Goal: Navigation & Orientation: Find specific page/section

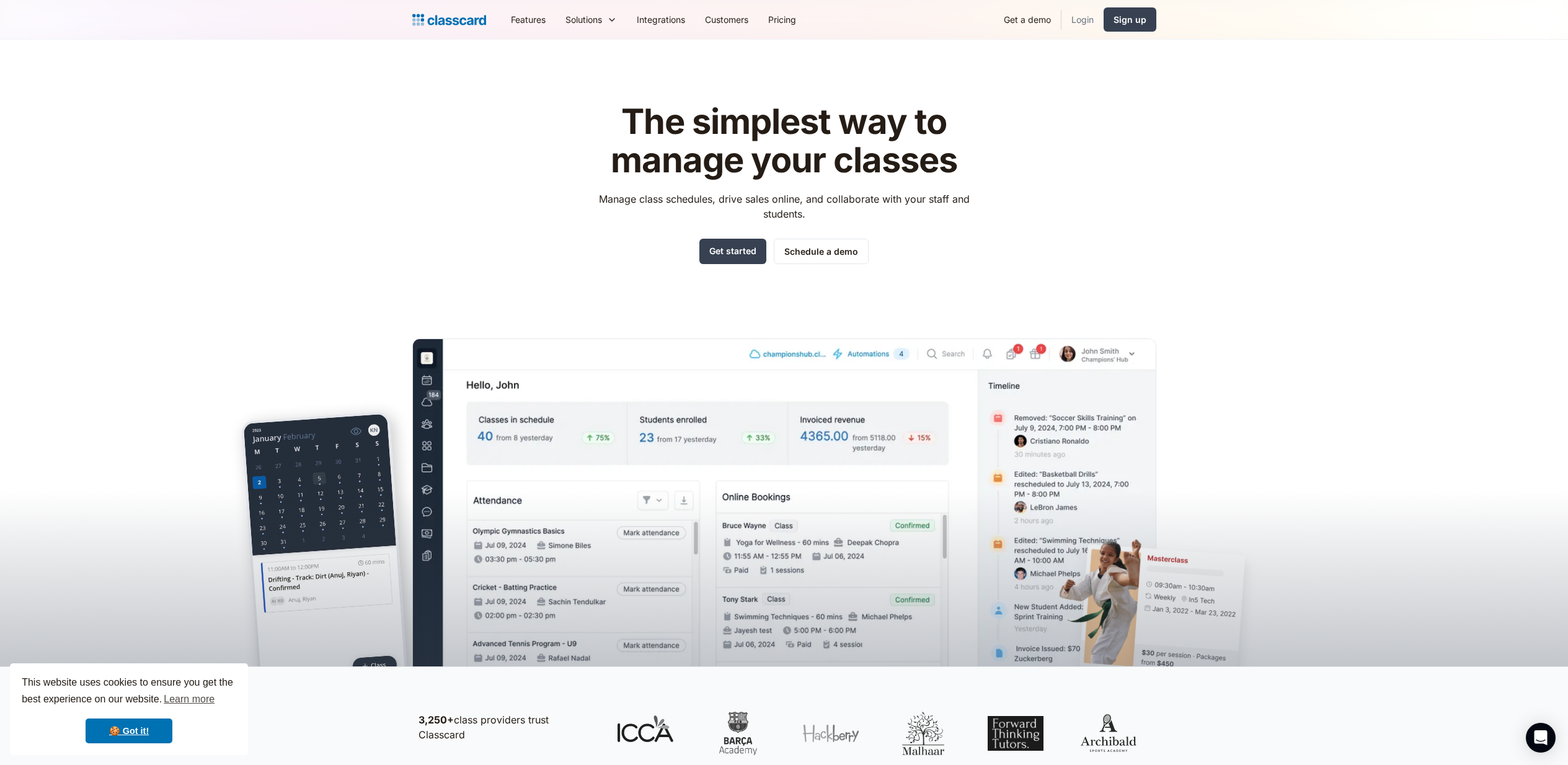
click at [1096, 18] on link "Login" at bounding box center [1082, 19] width 42 height 28
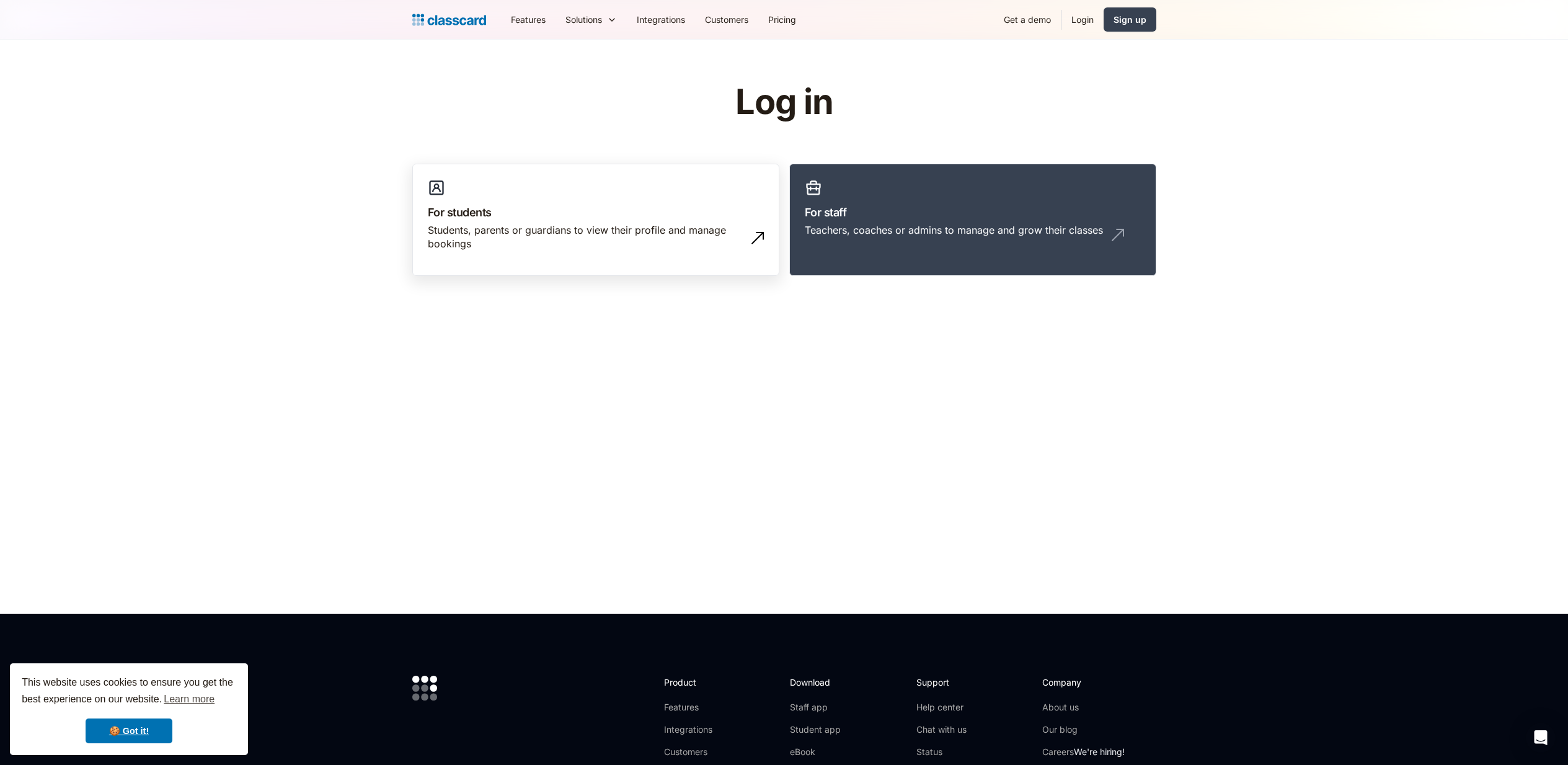
click at [550, 251] on div "Students, parents or guardians to view their profile and manage bookings" at bounding box center [596, 242] width 336 height 37
